Goal: Task Accomplishment & Management: Complete application form

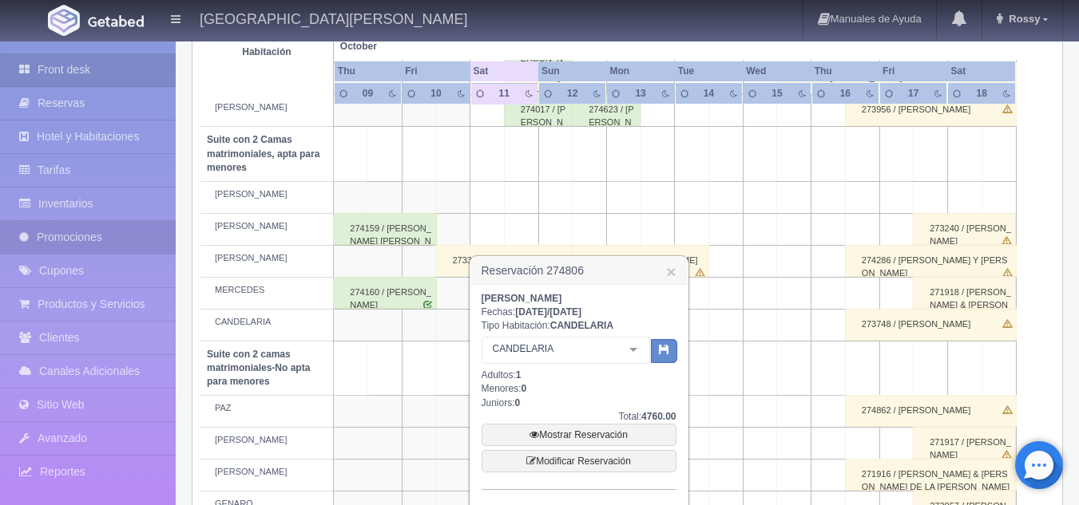
scroll to position [1084, 0]
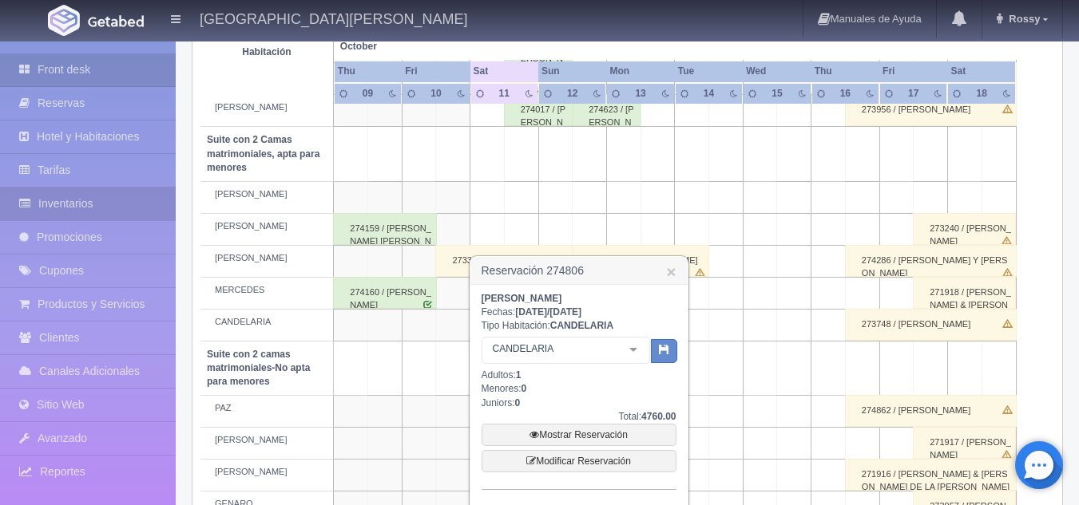
click at [96, 193] on link "Inventarios" at bounding box center [88, 204] width 176 height 33
click at [673, 271] on link "×" at bounding box center [671, 271] width 10 height 17
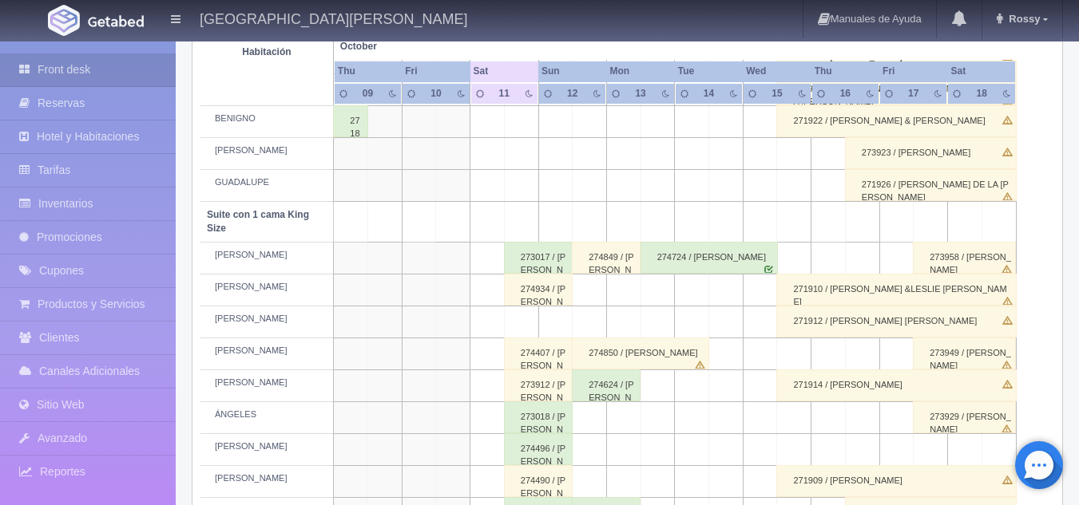
scroll to position [680, 0]
click at [85, 199] on link "Inventarios" at bounding box center [88, 204] width 176 height 33
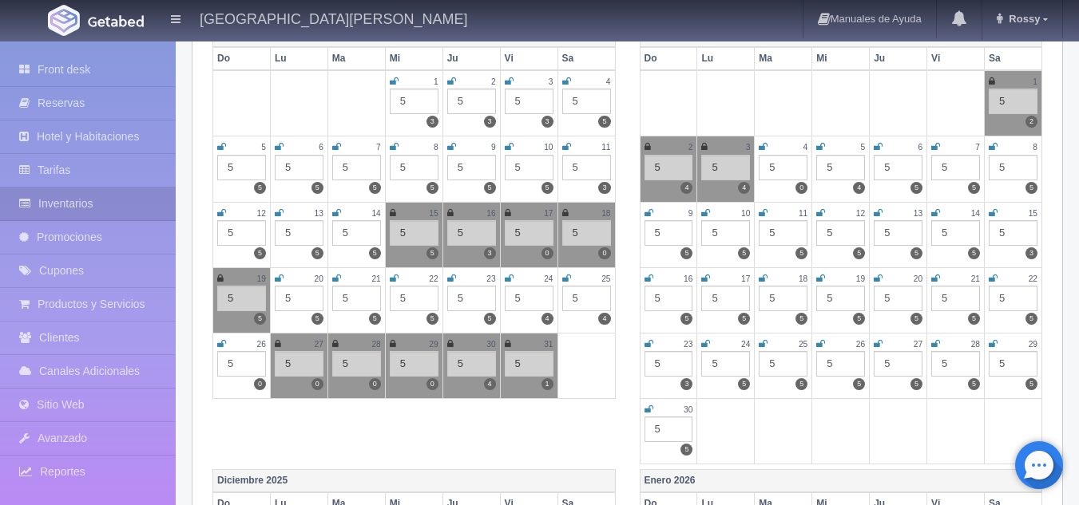
scroll to position [232, 0]
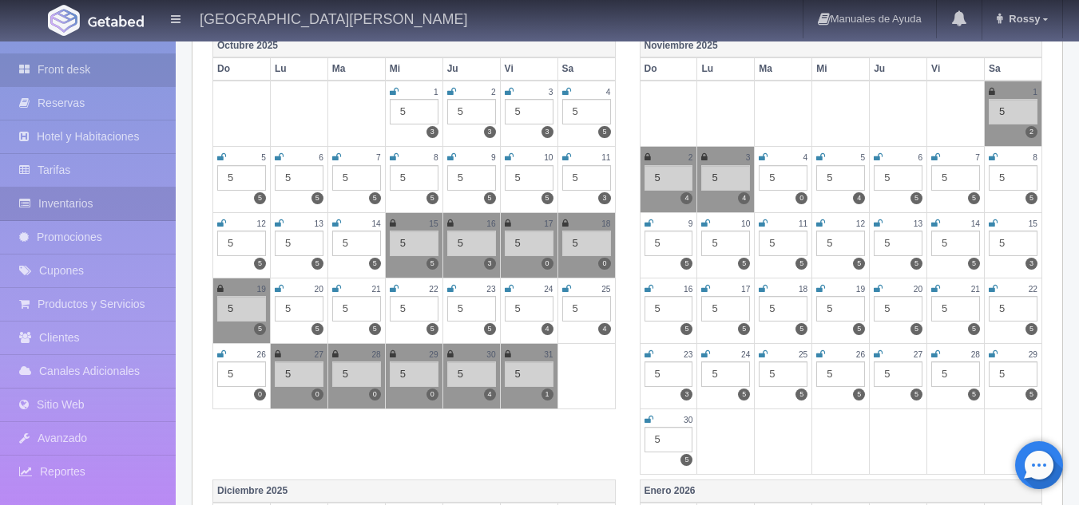
click at [97, 58] on link "Front desk" at bounding box center [88, 69] width 176 height 33
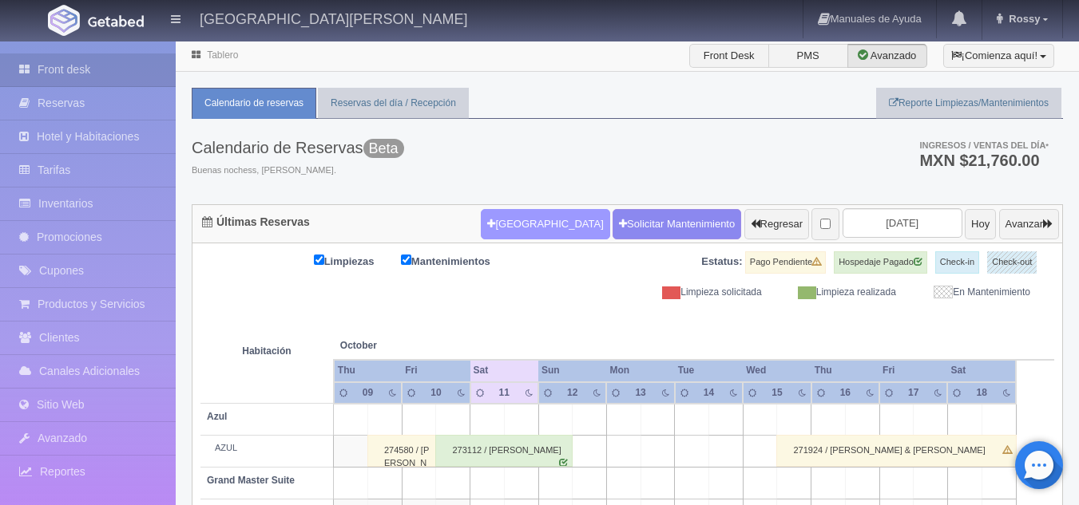
click at [544, 236] on button "[GEOGRAPHIC_DATA]" at bounding box center [545, 224] width 129 height 30
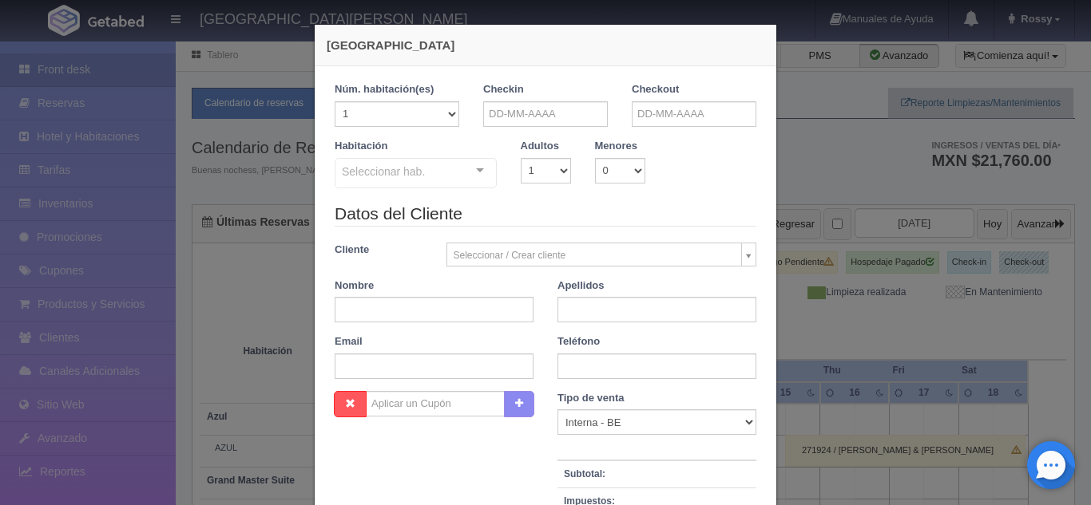
checkbox input "false"
click at [533, 113] on input "text" at bounding box center [545, 114] width 125 height 26
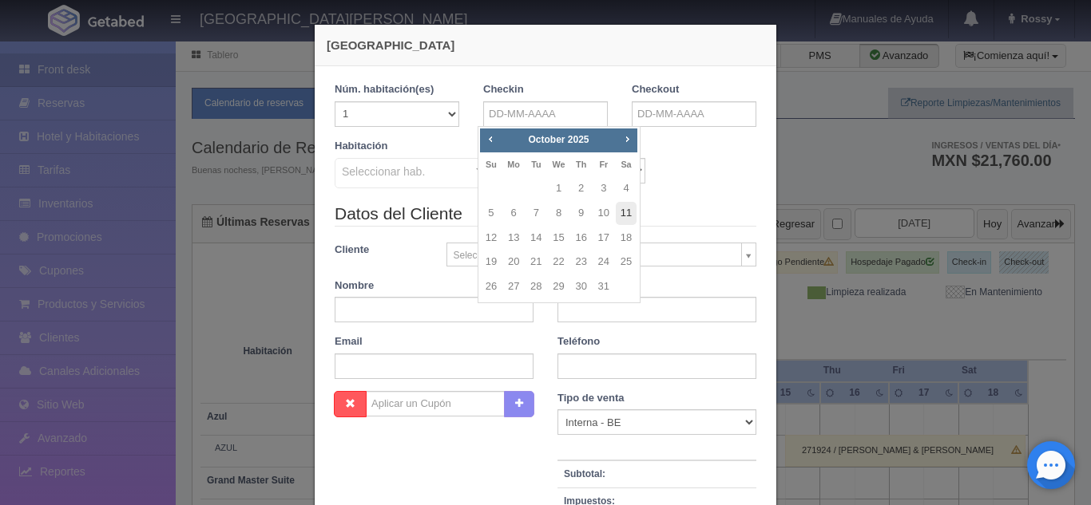
click at [619, 207] on link "11" at bounding box center [626, 213] width 21 height 23
type input "[DATE]"
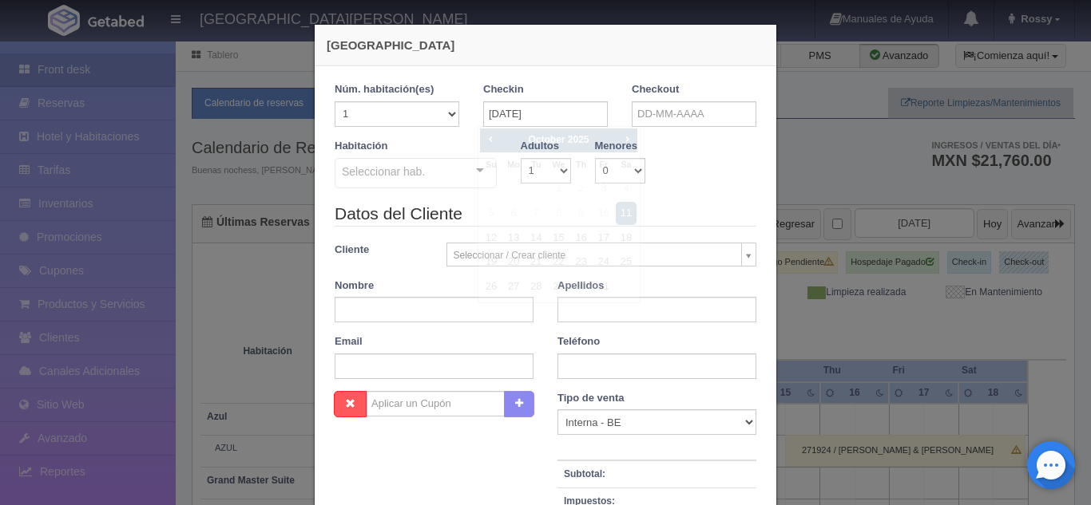
checkbox input "false"
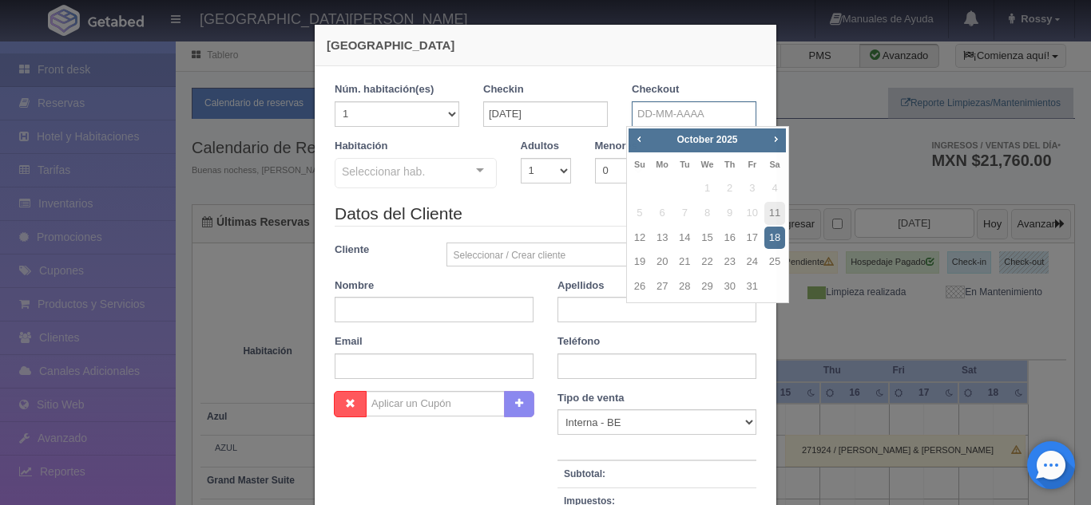
click at [691, 118] on input "text" at bounding box center [694, 114] width 125 height 26
click at [640, 236] on link "12" at bounding box center [639, 238] width 21 height 23
type input "[DATE]"
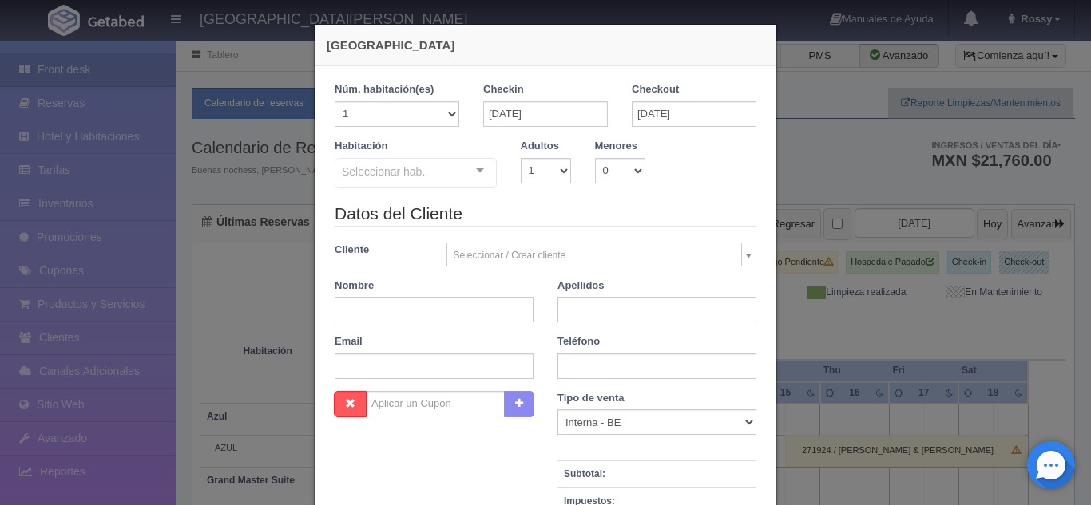
checkbox input "false"
click at [561, 174] on select "1 2 3 4 5 6 7 8 9 10" at bounding box center [546, 171] width 50 height 26
select select "2"
click at [521, 158] on select "1 2 3 4 5 6 7 8 9 10" at bounding box center [546, 171] width 50 height 26
click at [428, 164] on div "Seleccionar hab." at bounding box center [416, 173] width 162 height 30
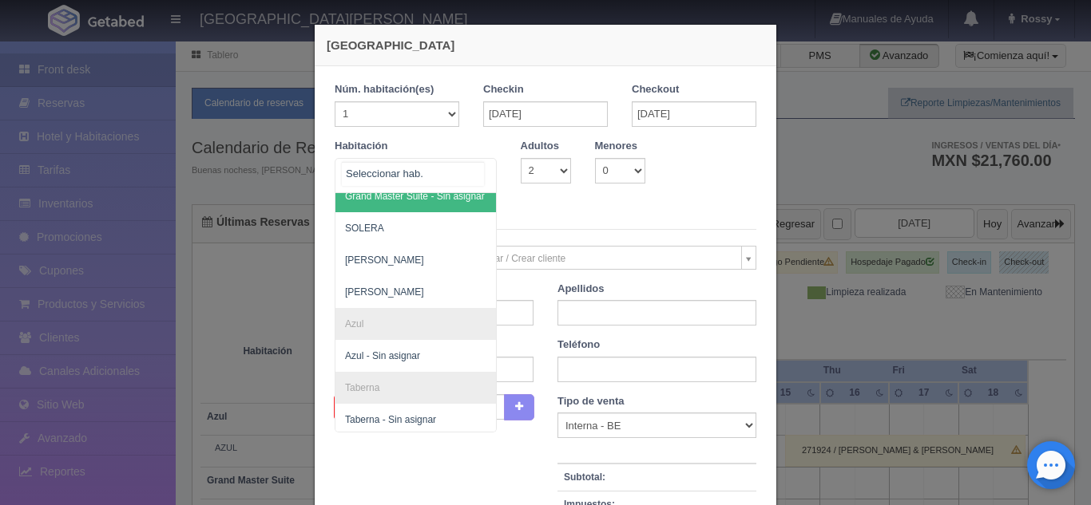
scroll to position [461, 0]
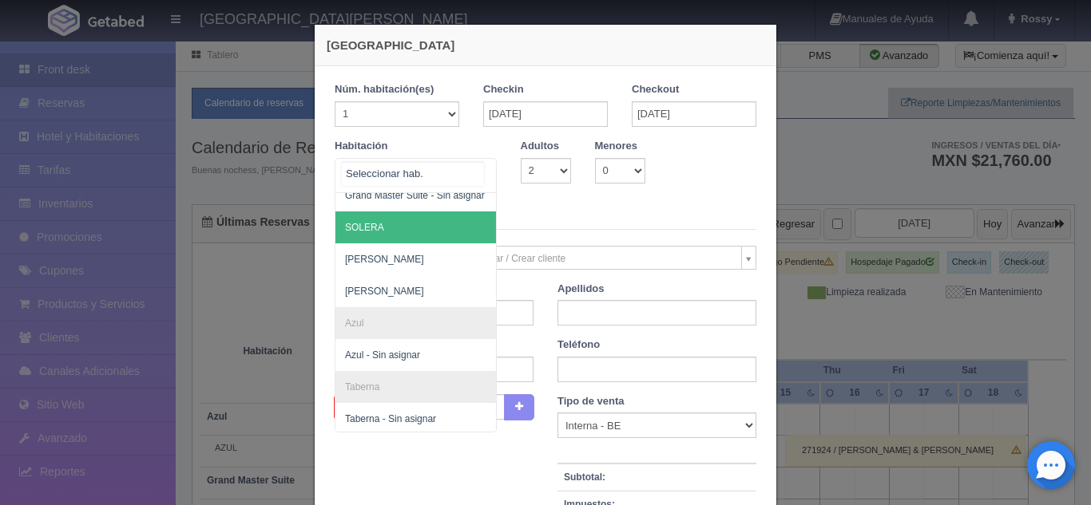
click at [373, 227] on span "SOLERA" at bounding box center [364, 227] width 39 height 11
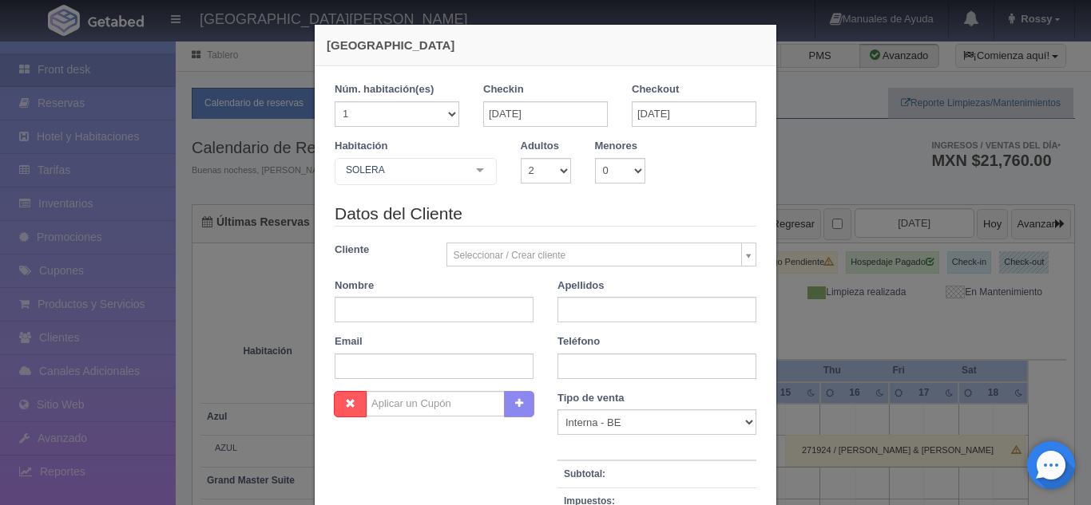
checkbox input "false"
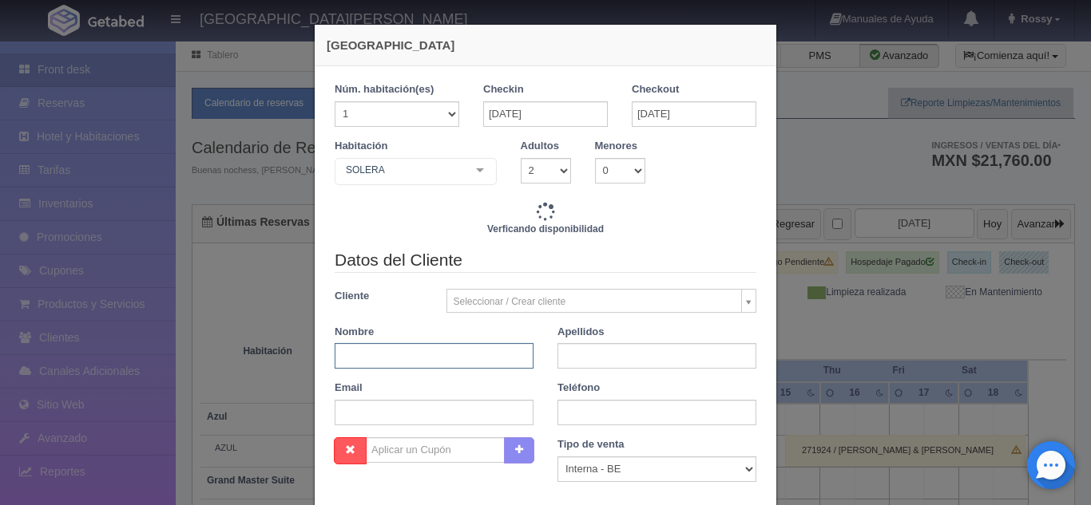
click at [464, 358] on input "text" at bounding box center [434, 356] width 199 height 26
type input "R"
type input "RAMSES"
click at [581, 359] on input "text" at bounding box center [656, 356] width 199 height 26
type input "[PERSON_NAME]"
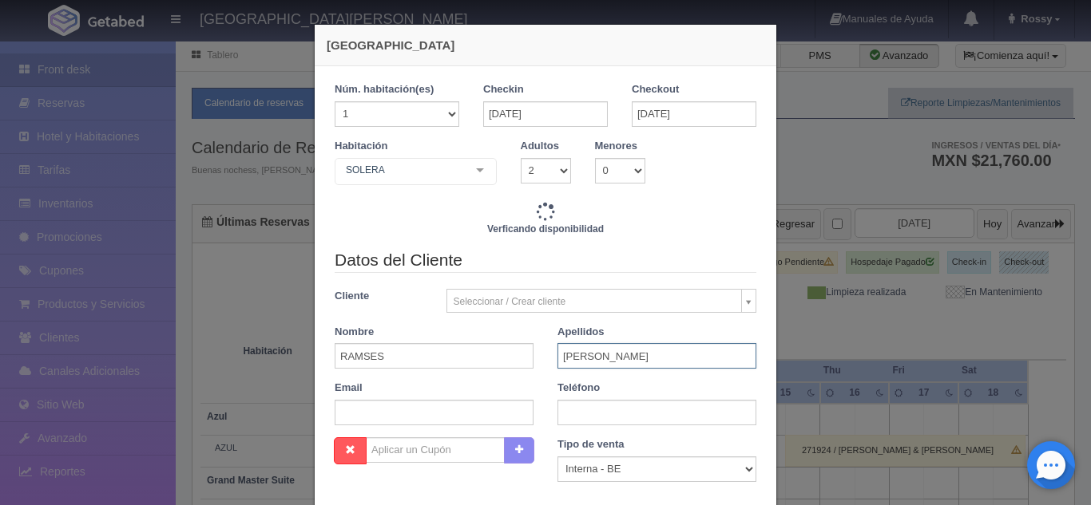
type input "6840.00"
checkbox input "false"
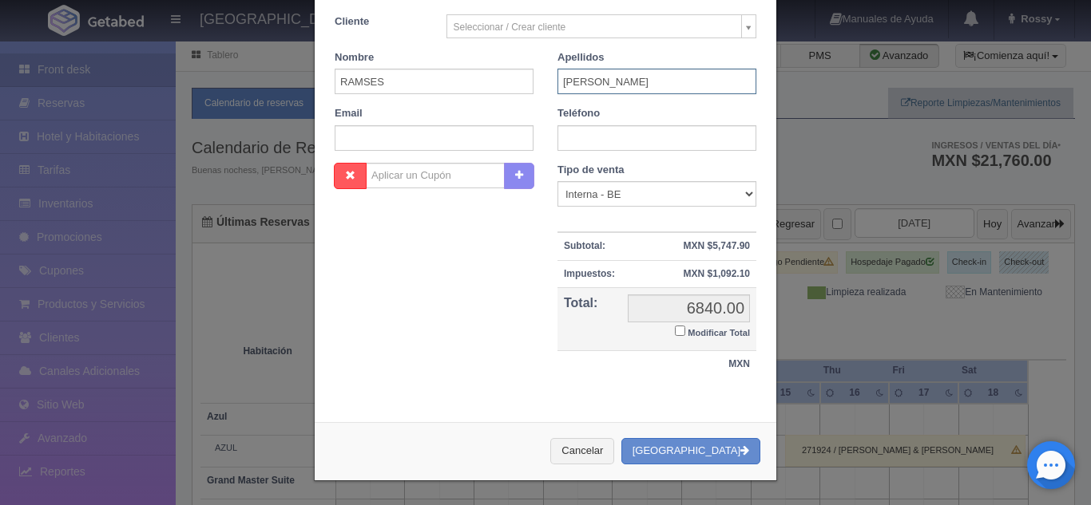
scroll to position [279, 0]
type input "[PERSON_NAME]"
click at [691, 454] on button "[GEOGRAPHIC_DATA]" at bounding box center [690, 451] width 139 height 26
